Goal: Check status: Check status

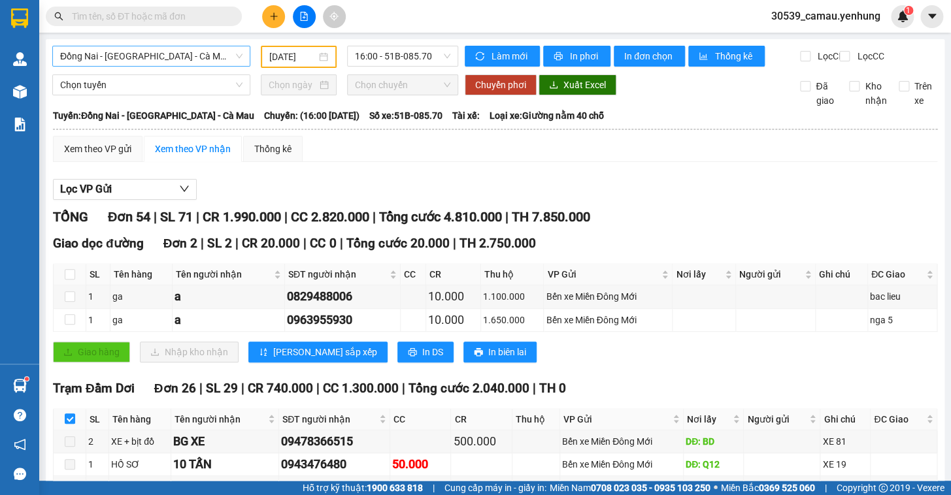
click at [216, 52] on span "Đồng Nai - [GEOGRAPHIC_DATA] - Cà Mau" at bounding box center [151, 56] width 182 height 20
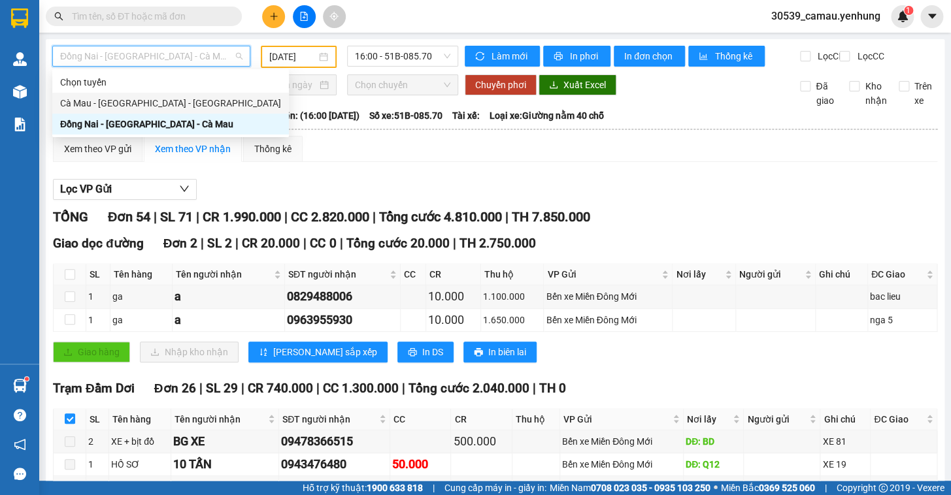
click at [156, 111] on div "Cà Mau - [GEOGRAPHIC_DATA] - [GEOGRAPHIC_DATA]" at bounding box center [170, 103] width 236 height 21
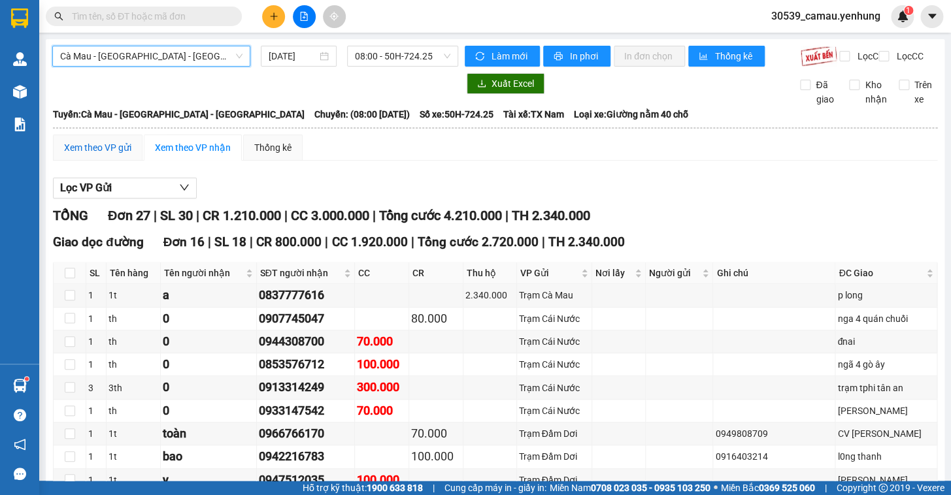
drag, startPoint x: 126, startPoint y: 162, endPoint x: 135, endPoint y: 161, distance: 9.2
click at [126, 155] on div "Xem theo VP gửi" at bounding box center [97, 147] width 67 height 14
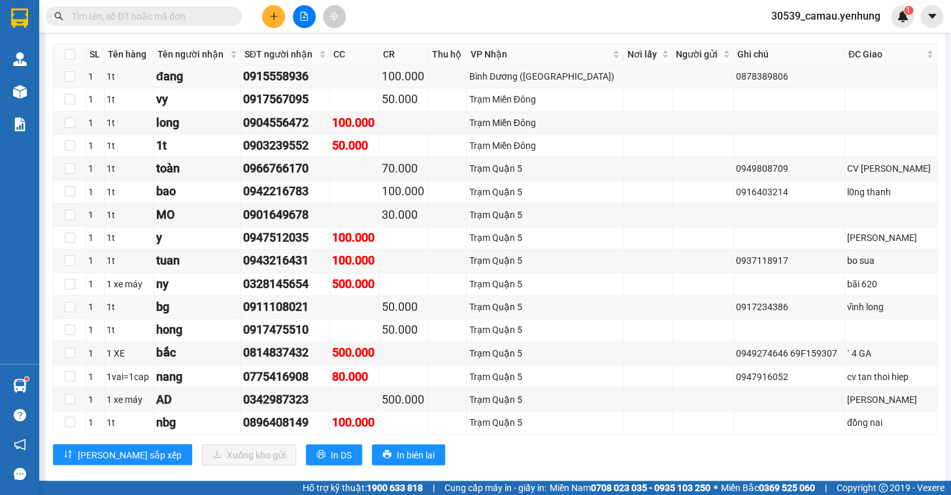
scroll to position [677, 0]
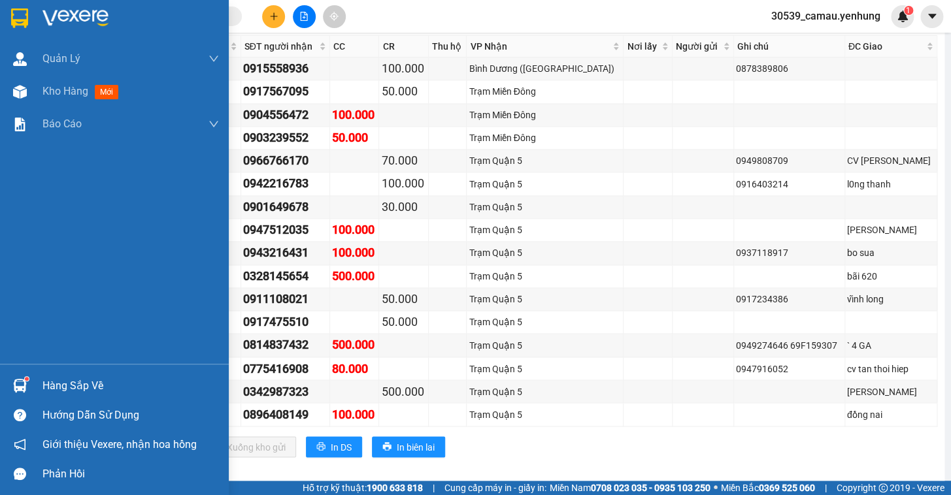
click at [59, 381] on div "Hàng sắp về" at bounding box center [130, 386] width 176 height 20
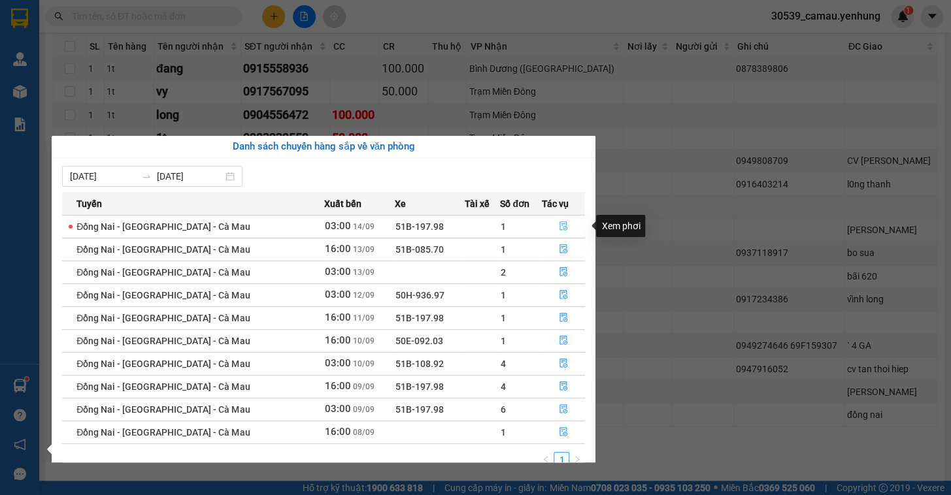
click at [563, 226] on icon "file-done" at bounding box center [563, 225] width 9 height 9
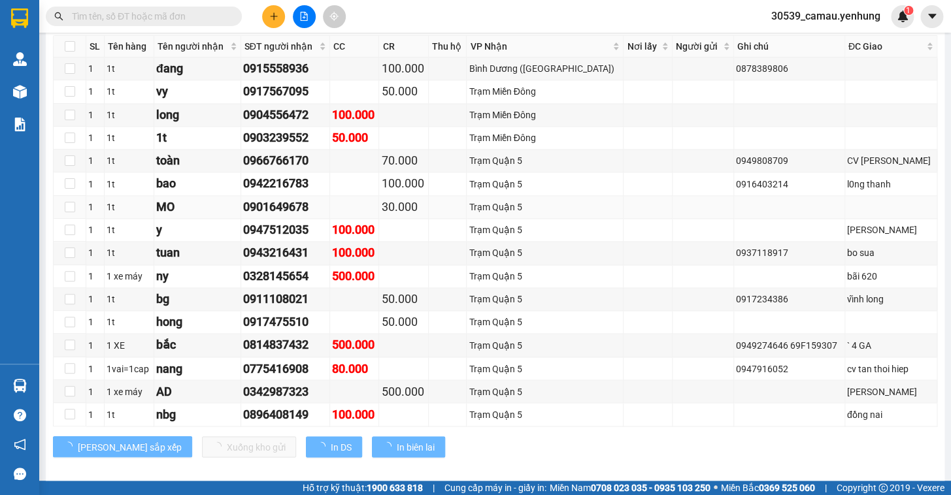
click at [561, 219] on td "Trạm Quận 5" at bounding box center [544, 207] width 157 height 23
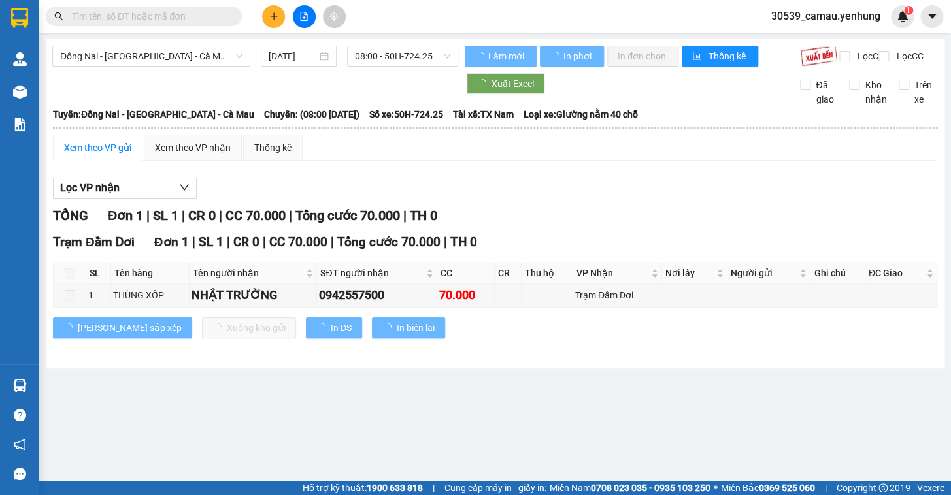
click at [559, 224] on div "TỔNG Đơn 1 | SL 1 | CR 0 | CC 70.000 | Tổng cước 70.000 | TH 0" at bounding box center [495, 216] width 884 height 20
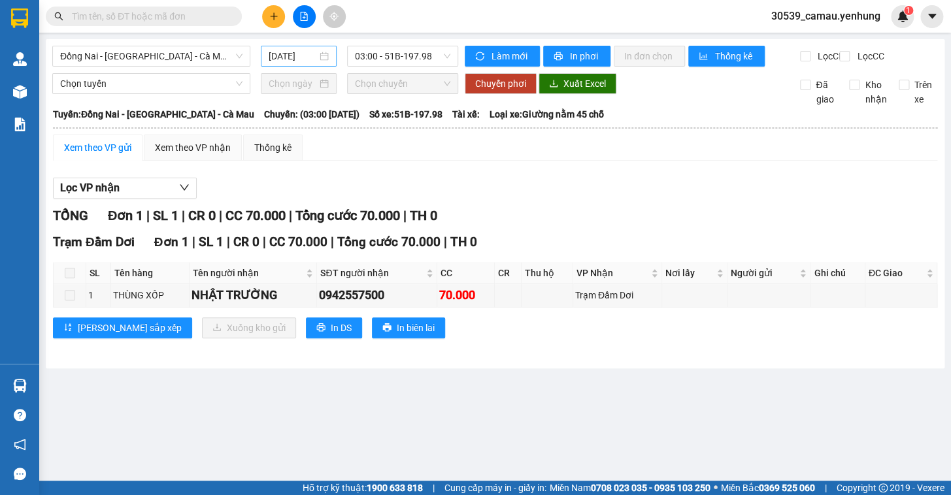
click at [325, 59] on div "[DATE]" at bounding box center [299, 56] width 61 height 14
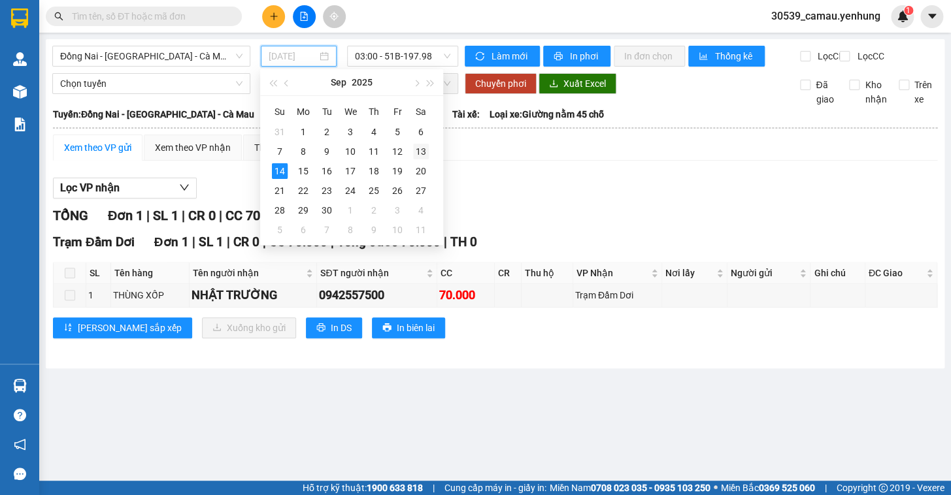
click at [423, 151] on div "13" at bounding box center [421, 152] width 16 height 16
type input "[DATE]"
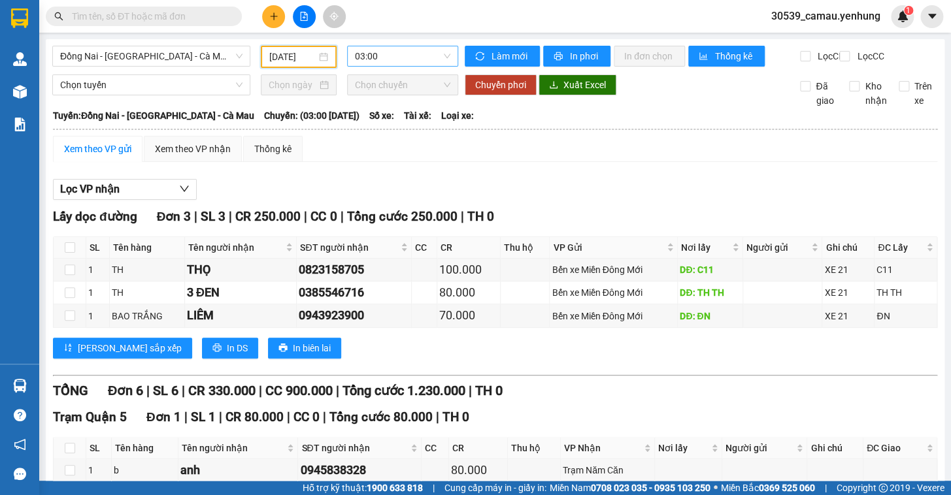
click at [423, 52] on span "03:00" at bounding box center [402, 56] width 95 height 20
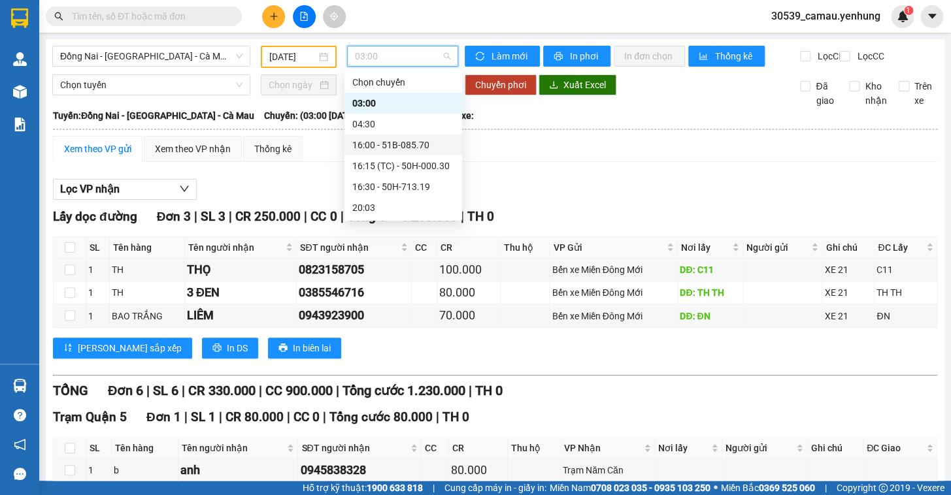
click at [396, 144] on div "16:00 - 51B-085.70" at bounding box center [403, 145] width 102 height 14
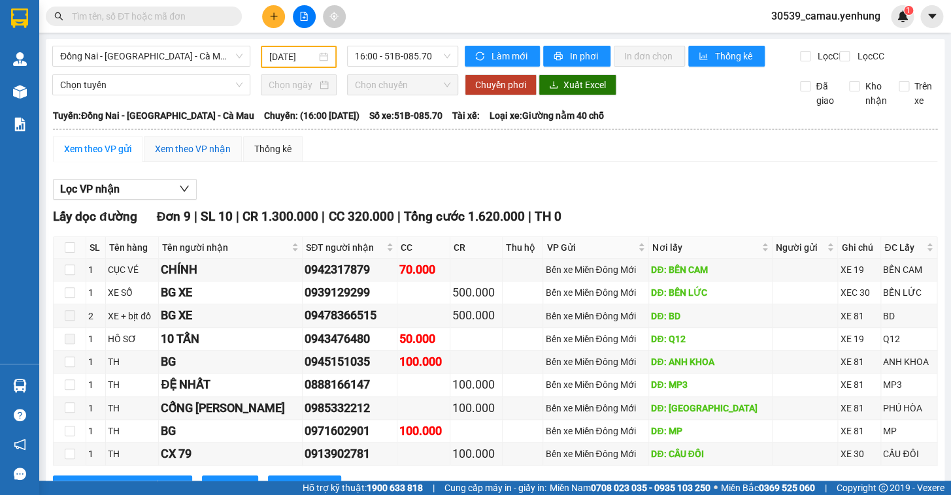
click at [192, 156] on div "Xem theo VP nhận" at bounding box center [193, 149] width 76 height 14
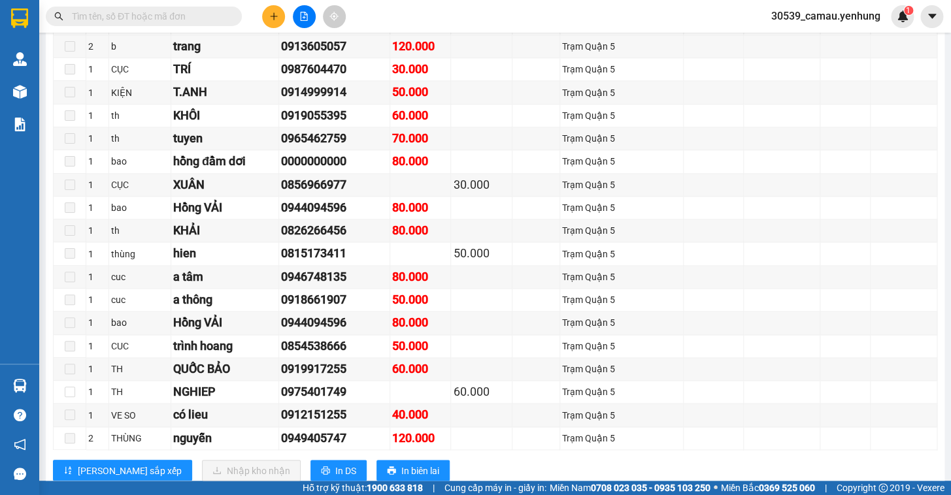
scroll to position [608, 0]
